Goal: Complete application form: Complete application form

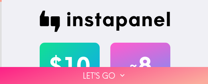
click at [166, 73] on button "Let's go" at bounding box center [104, 75] width 208 height 17
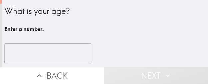
click at [42, 54] on input "number" at bounding box center [47, 53] width 87 height 21
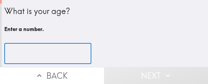
paste input "39"
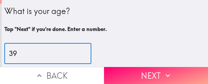
type input "39"
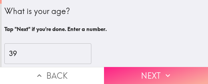
click at [179, 71] on button "Next" at bounding box center [156, 75] width 104 height 17
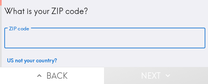
click at [106, 33] on input "ZIP code" at bounding box center [104, 38] width 201 height 21
paste input "33611"
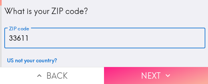
type input "33611"
click at [155, 73] on button "Next" at bounding box center [156, 75] width 104 height 17
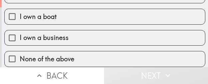
scroll to position [95, 0]
click at [87, 35] on label "I own a business" at bounding box center [105, 37] width 200 height 15
click at [20, 35] on input "I own a business" at bounding box center [12, 37] width 15 height 15
checkbox input "true"
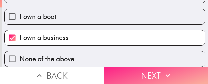
click at [160, 68] on button "Next" at bounding box center [156, 75] width 104 height 17
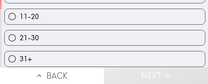
scroll to position [85, 0]
drag, startPoint x: 119, startPoint y: 54, endPoint x: 126, endPoint y: 54, distance: 7.0
click at [119, 54] on label "31+" at bounding box center [105, 58] width 200 height 15
click at [20, 54] on input "31+" at bounding box center [12, 58] width 15 height 15
radio input "true"
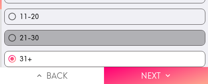
click at [146, 32] on label "21-30" at bounding box center [105, 37] width 200 height 15
click at [20, 32] on input "21-30" at bounding box center [12, 37] width 15 height 15
radio input "true"
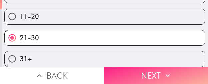
click at [158, 69] on button "Next" at bounding box center [156, 75] width 104 height 17
